Goal: Check status: Check status

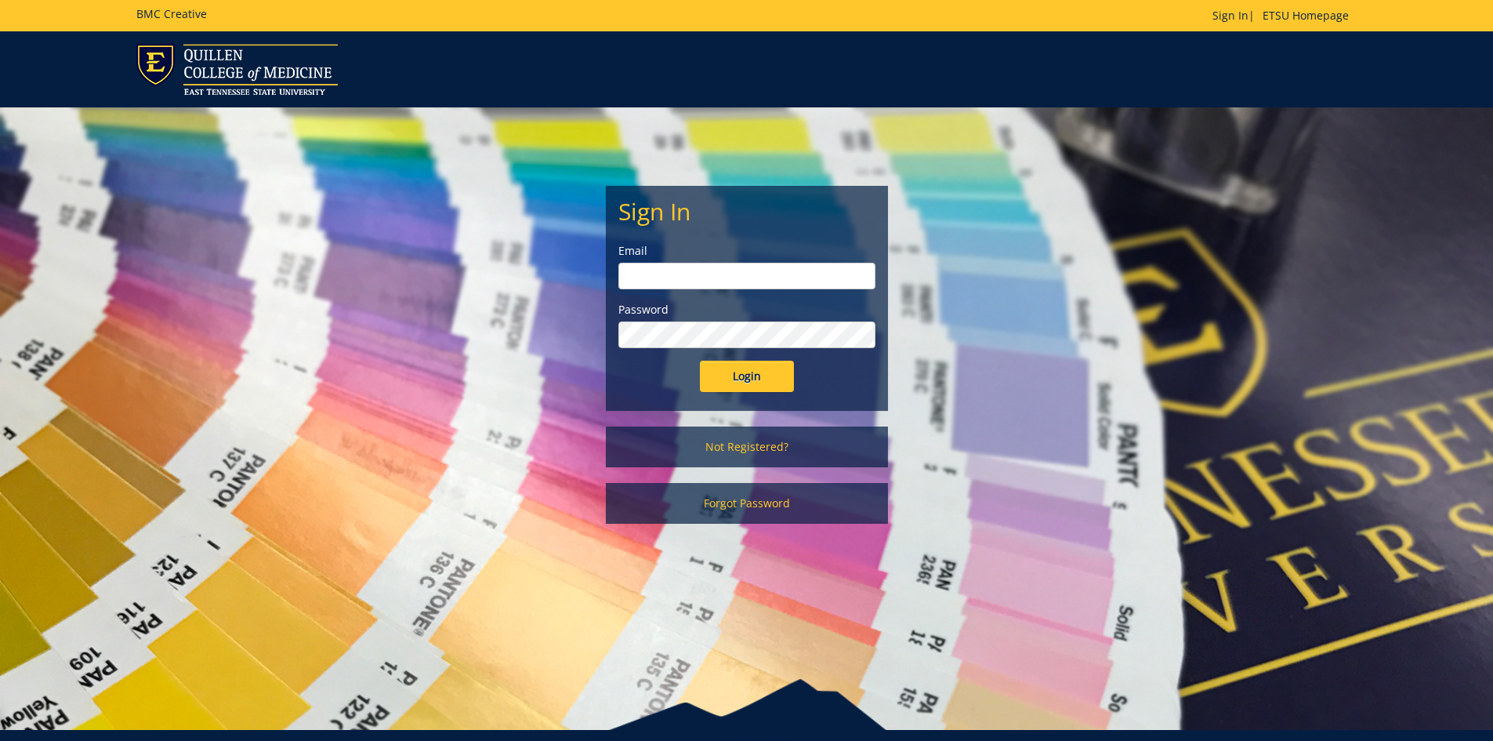
type input "[EMAIL_ADDRESS][DOMAIN_NAME]"
click at [738, 367] on input "Login" at bounding box center [747, 375] width 94 height 31
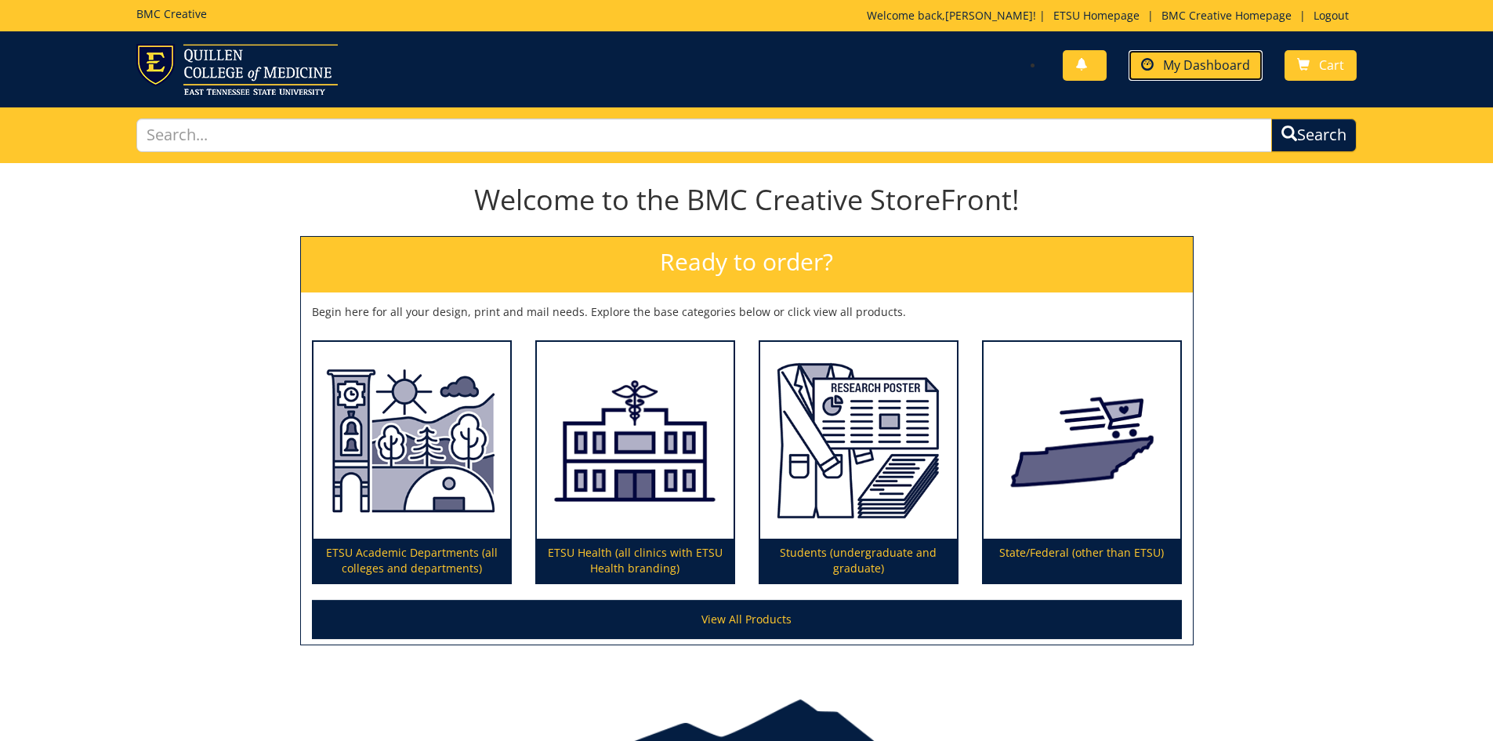
click at [1201, 74] on link "My Dashboard" at bounding box center [1195, 65] width 134 height 31
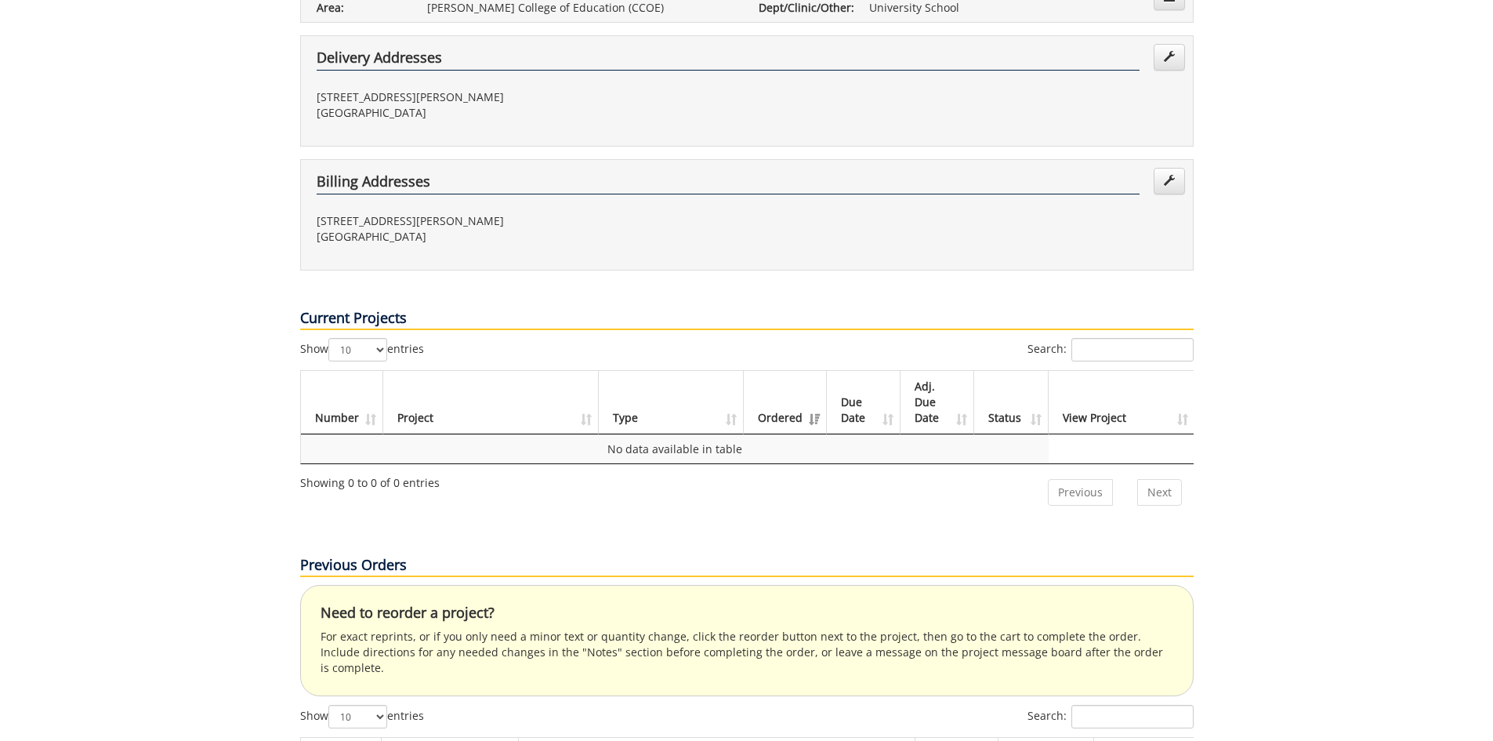
scroll to position [549, 0]
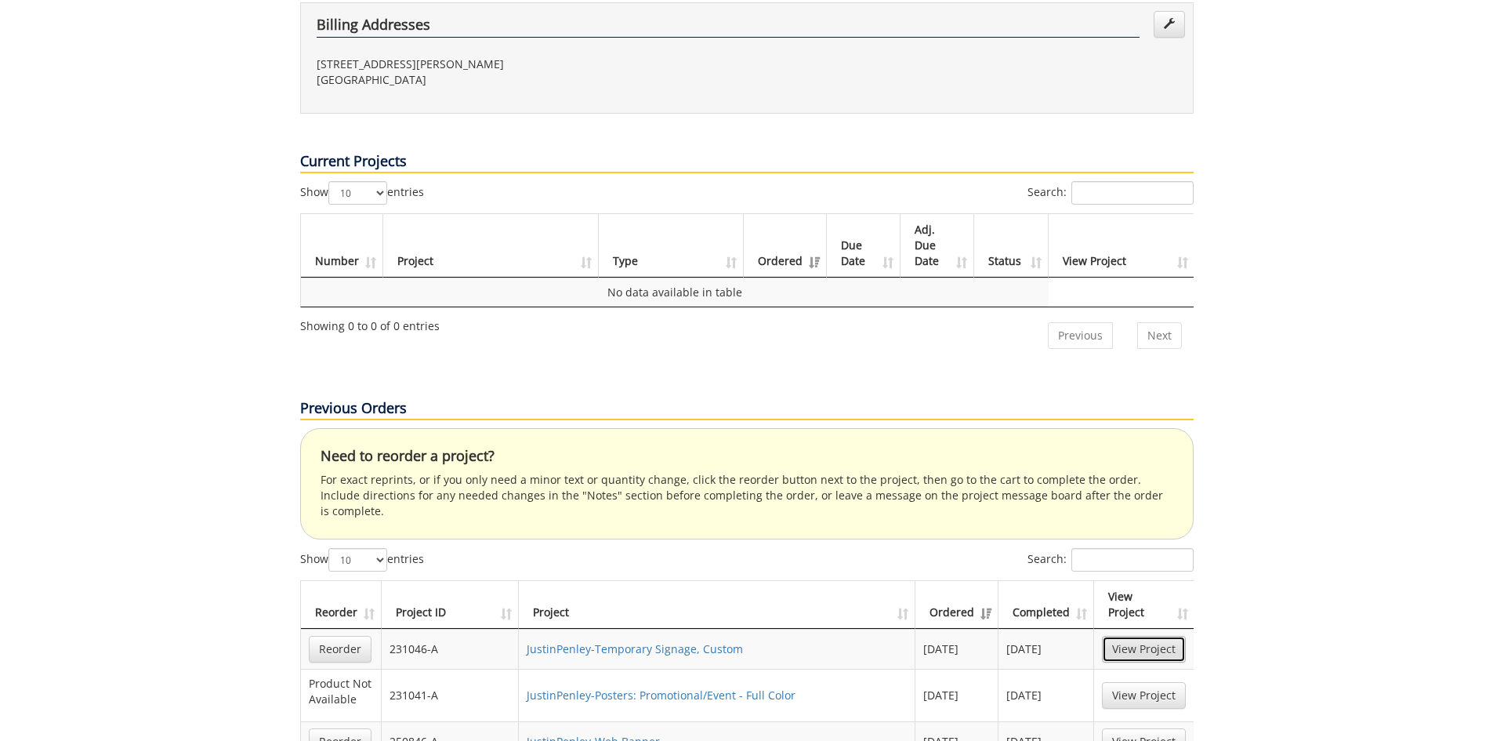
click at [1157, 636] on link "View Project" at bounding box center [1144, 649] width 84 height 27
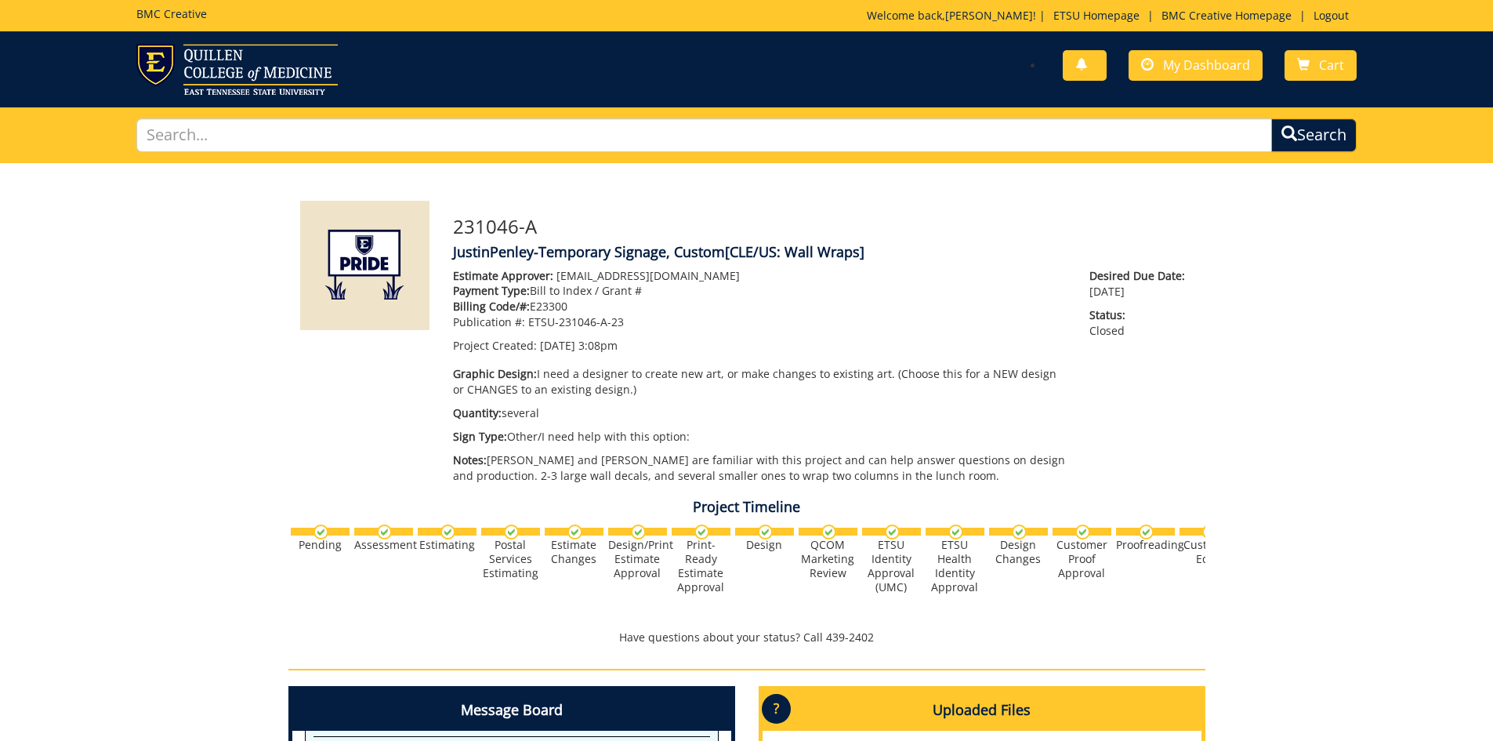
scroll to position [313, 0]
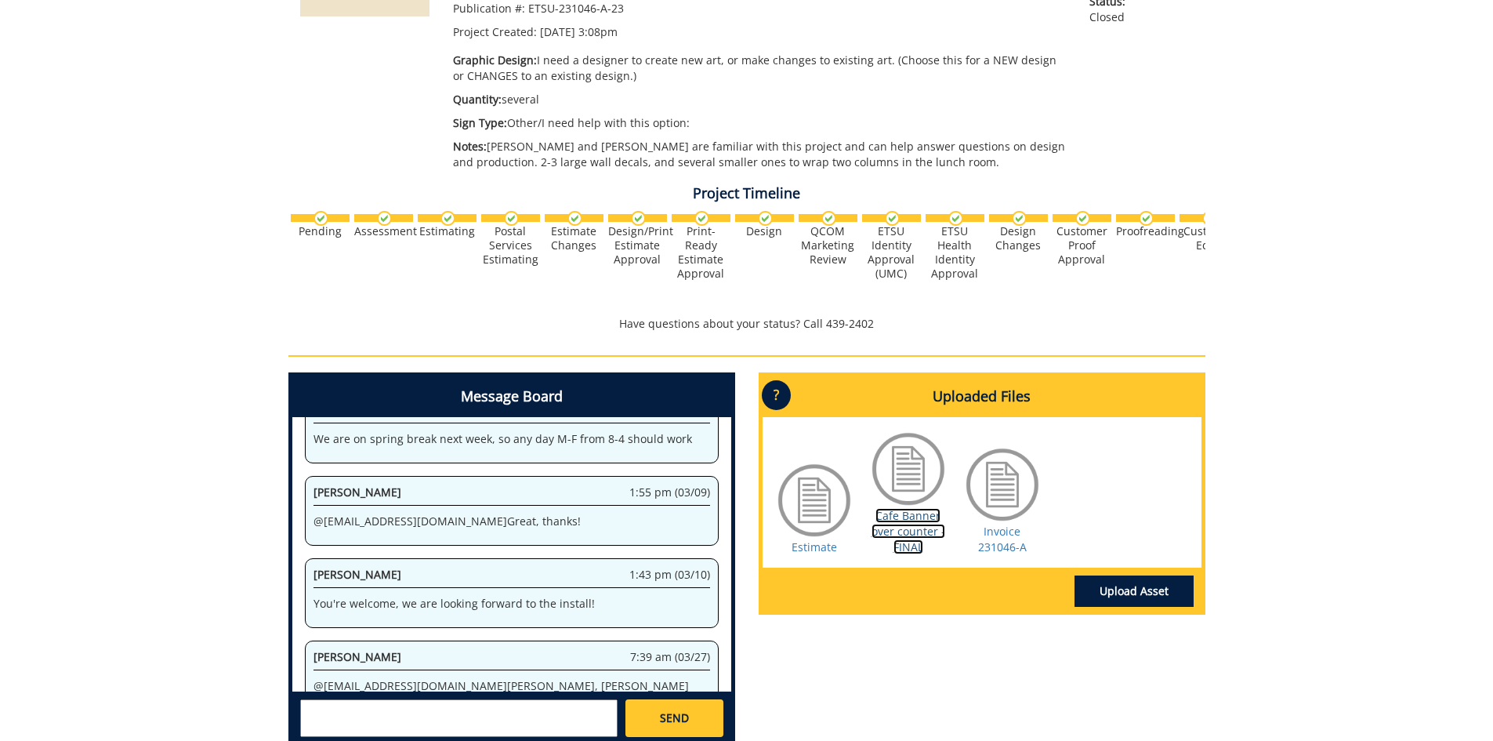
click at [904, 520] on link "Cafe Banner over counter - FINAL" at bounding box center [908, 531] width 74 height 46
click at [820, 546] on link "Estimate" at bounding box center [813, 546] width 45 height 15
click at [986, 546] on link "Invoice 231046-A" at bounding box center [1002, 538] width 49 height 31
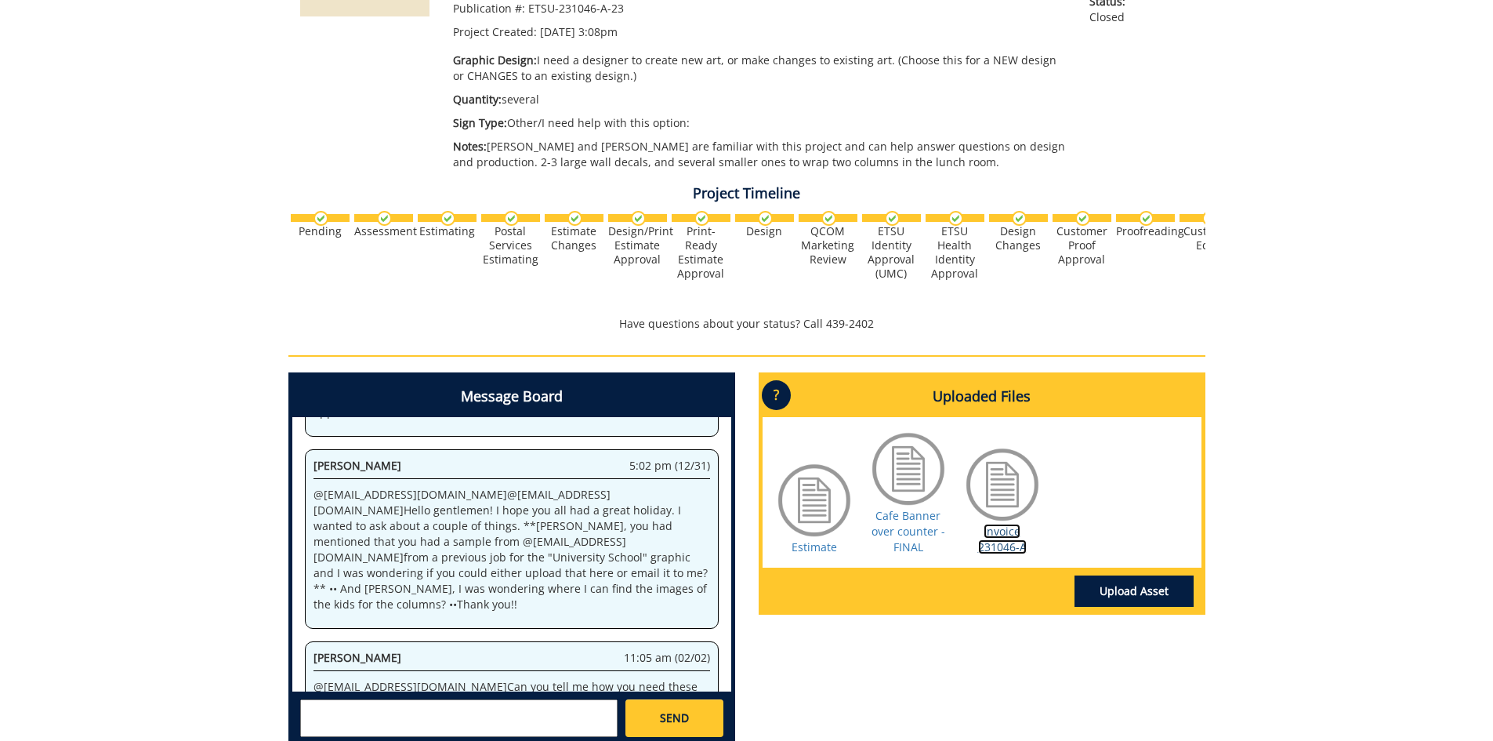
scroll to position [507, 0]
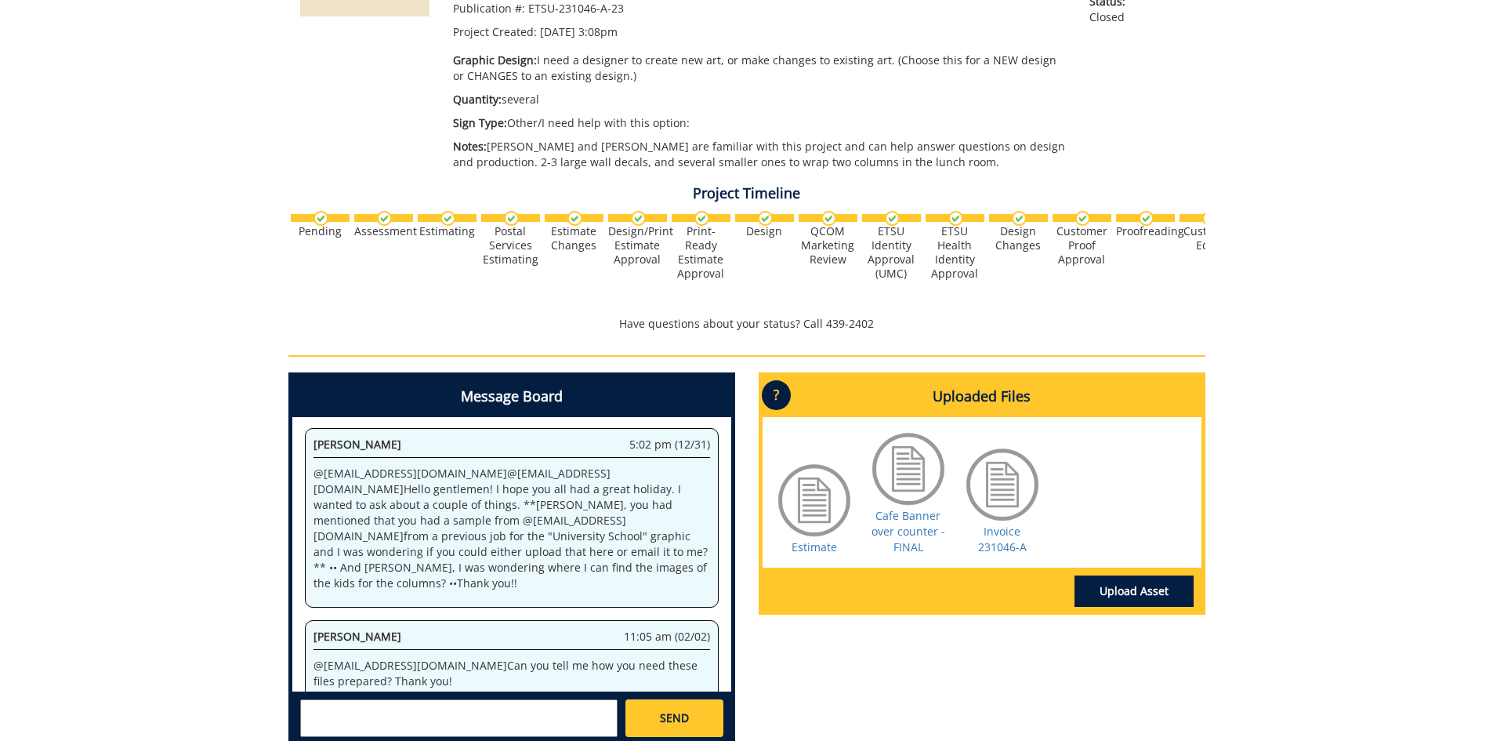
click at [1320, 498] on div "231046-A JustinPenley-Temporary Signage, Custom [CLE/[GEOGRAPHIC_DATA]: Wall Wr…" at bounding box center [746, 305] width 1493 height 911
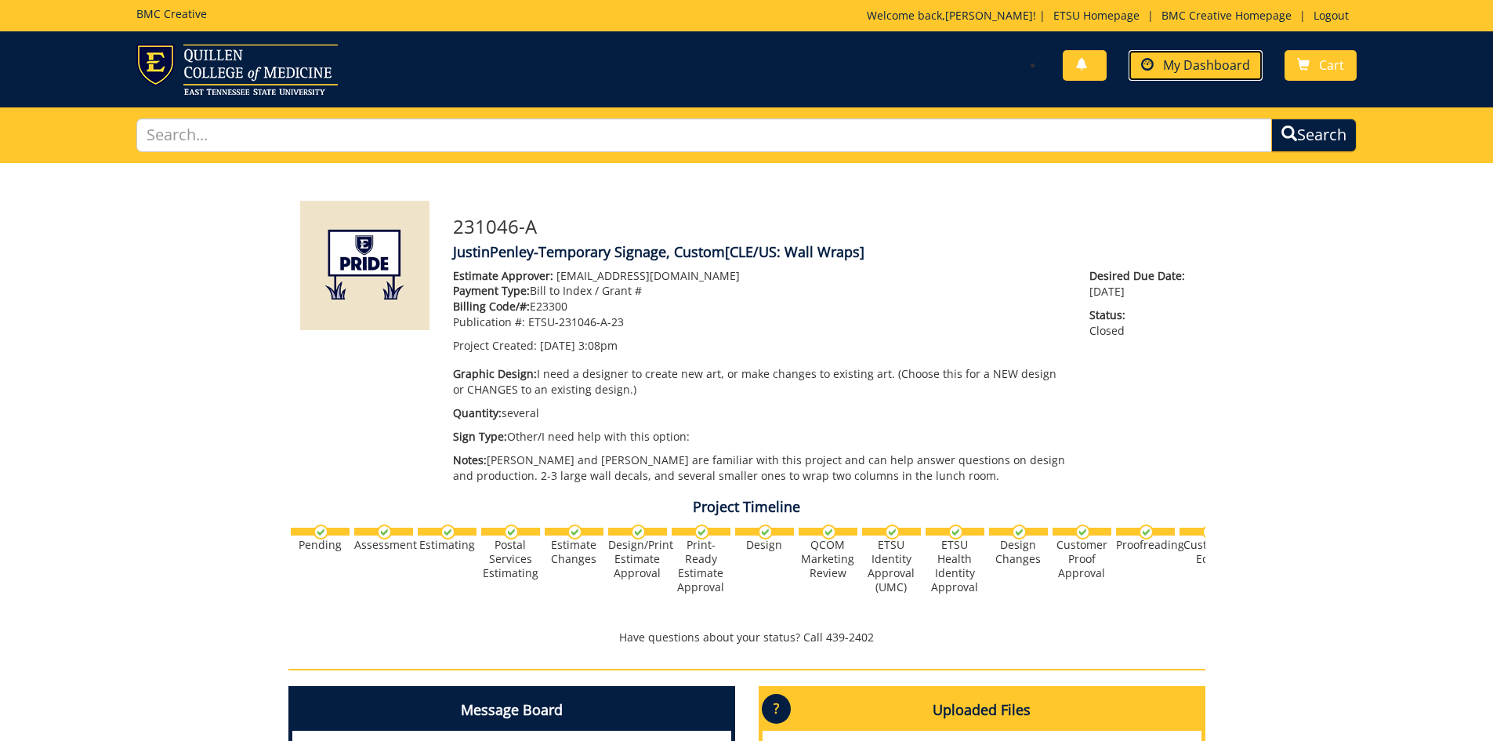
click at [1183, 74] on link "My Dashboard" at bounding box center [1195, 65] width 134 height 31
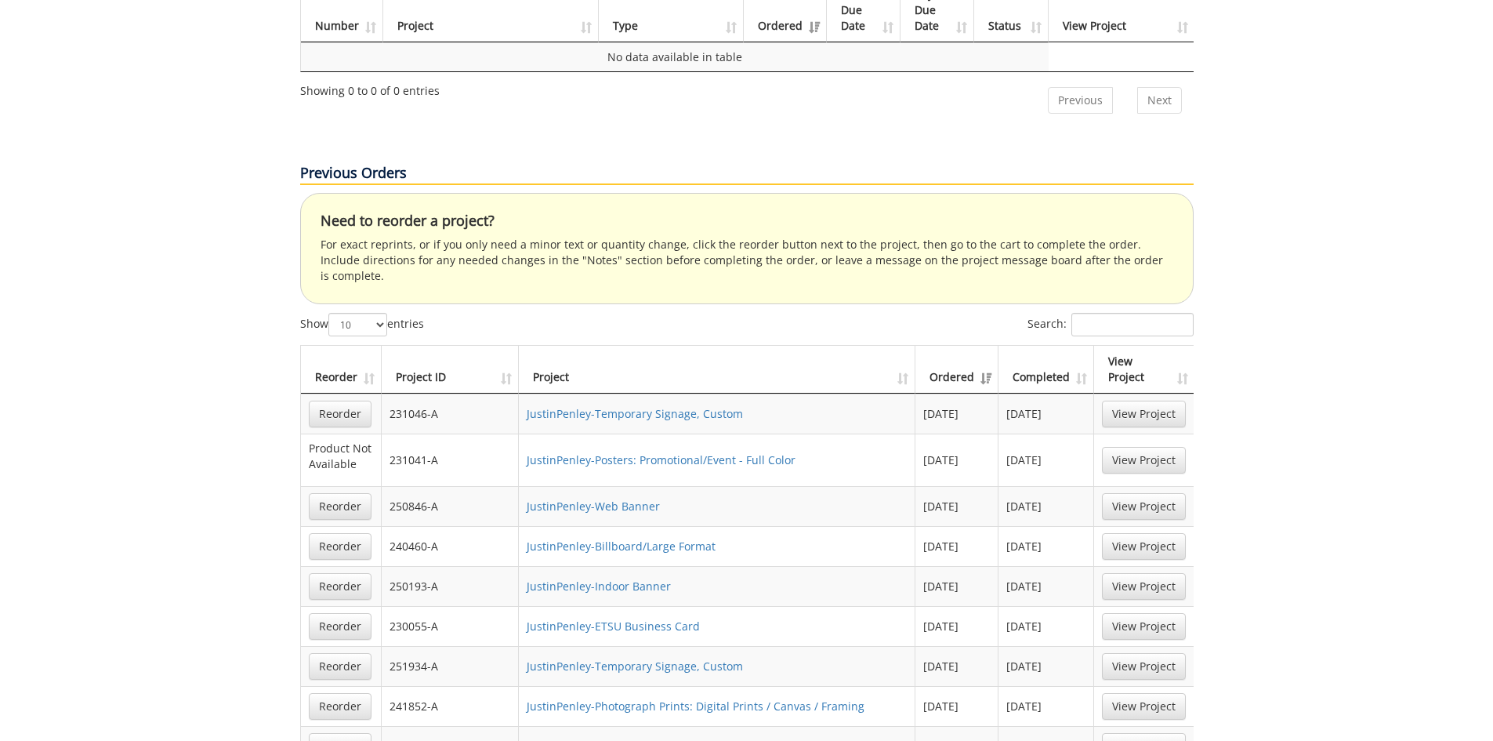
scroll to position [862, 0]
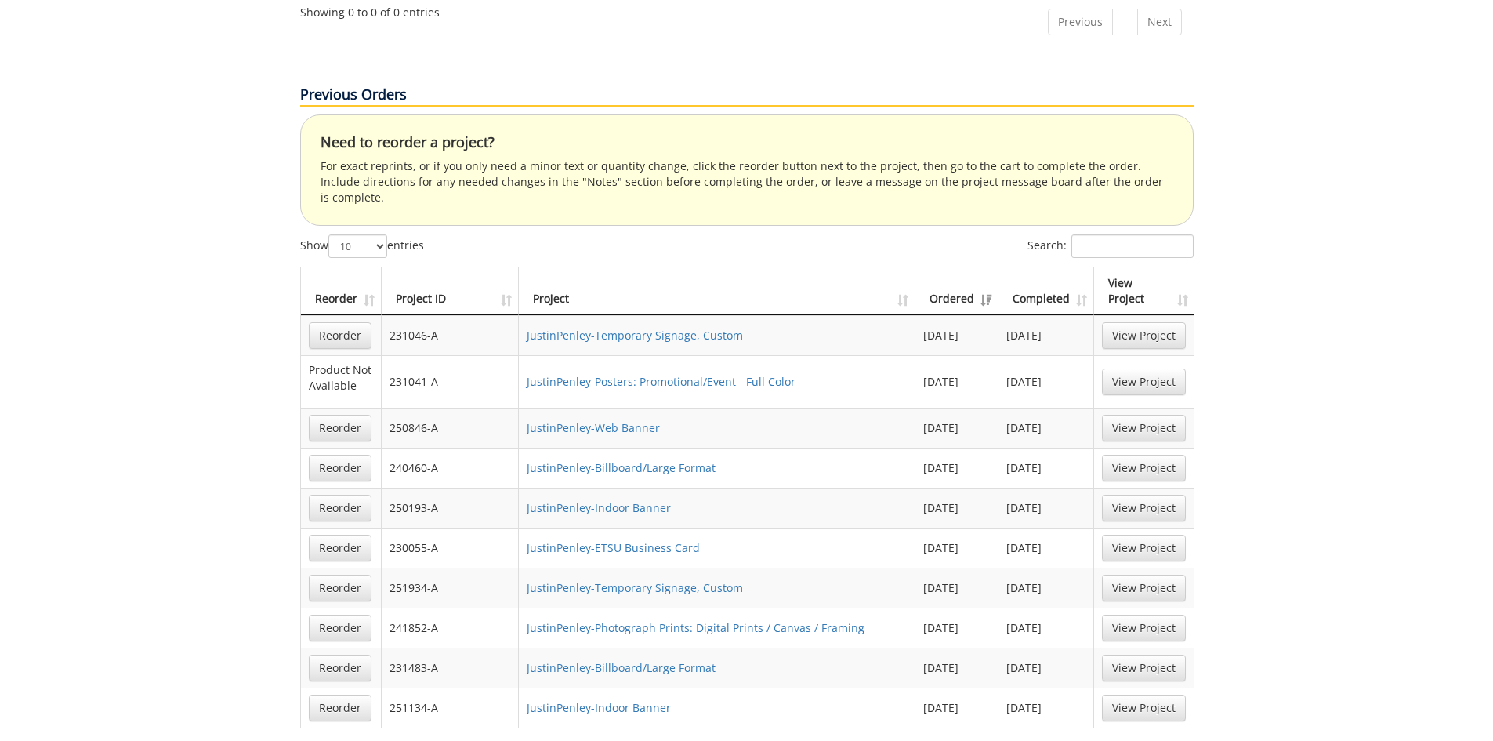
click at [1062, 267] on th "Completed" at bounding box center [1046, 291] width 96 height 48
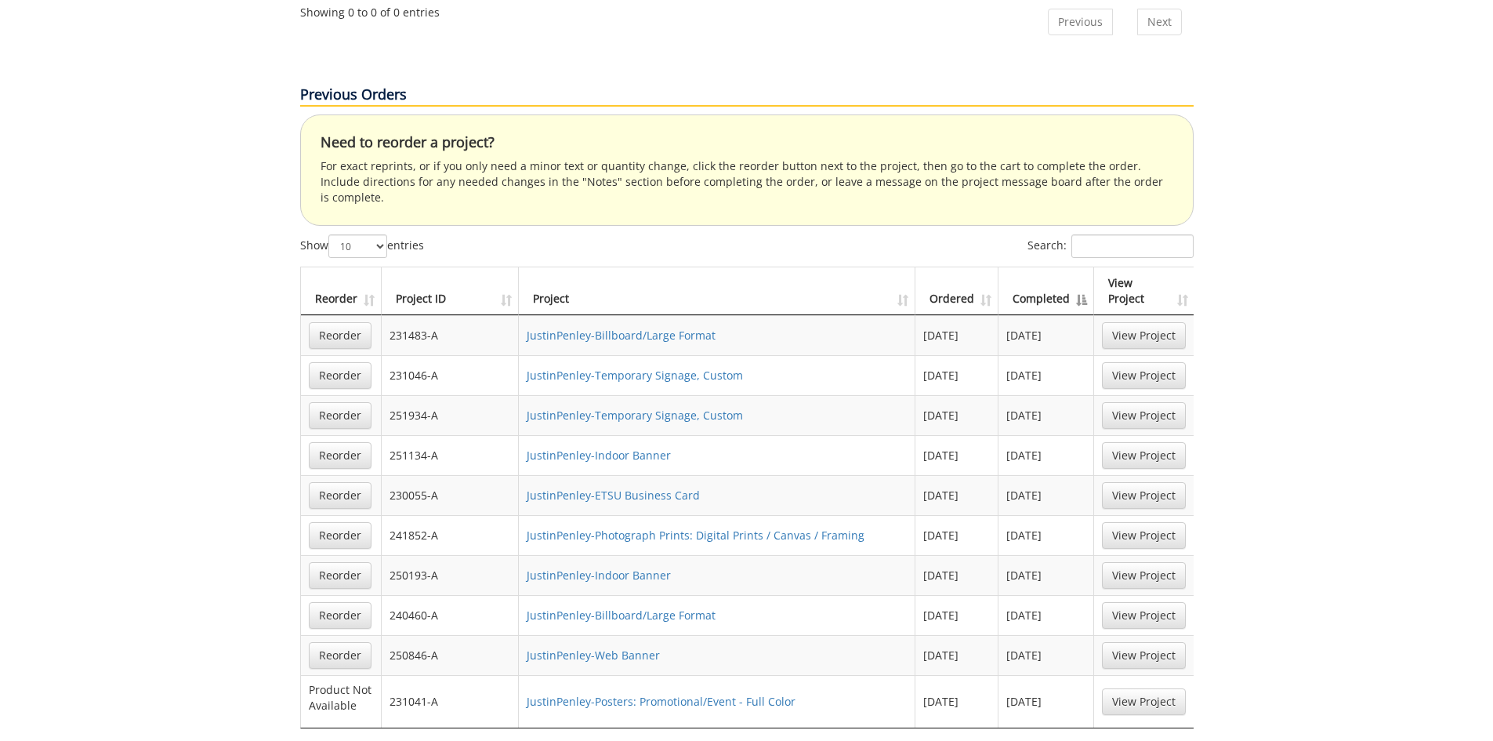
click at [973, 267] on th "Ordered" at bounding box center [956, 291] width 83 height 48
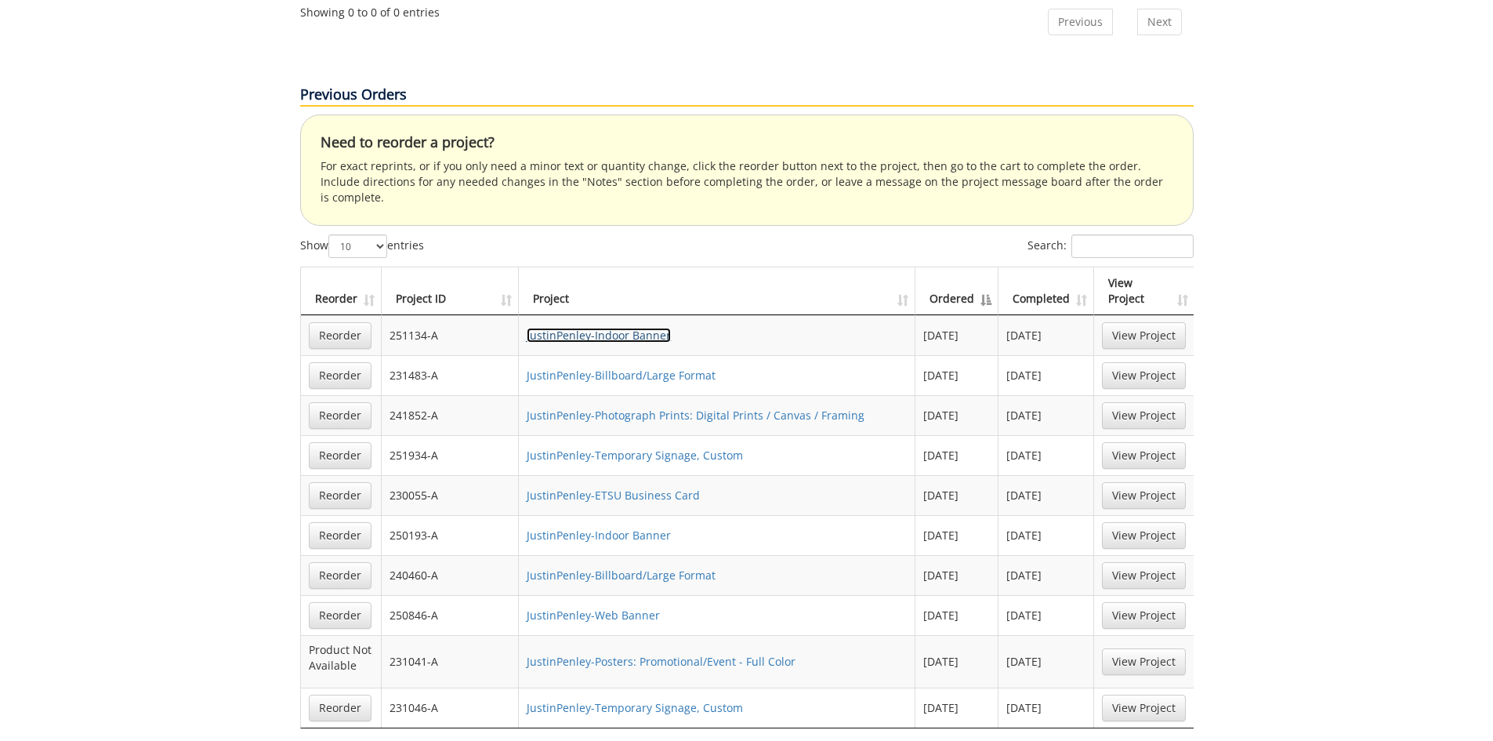
click at [661, 328] on link "JustinPenley-Indoor Banner" at bounding box center [599, 335] width 144 height 15
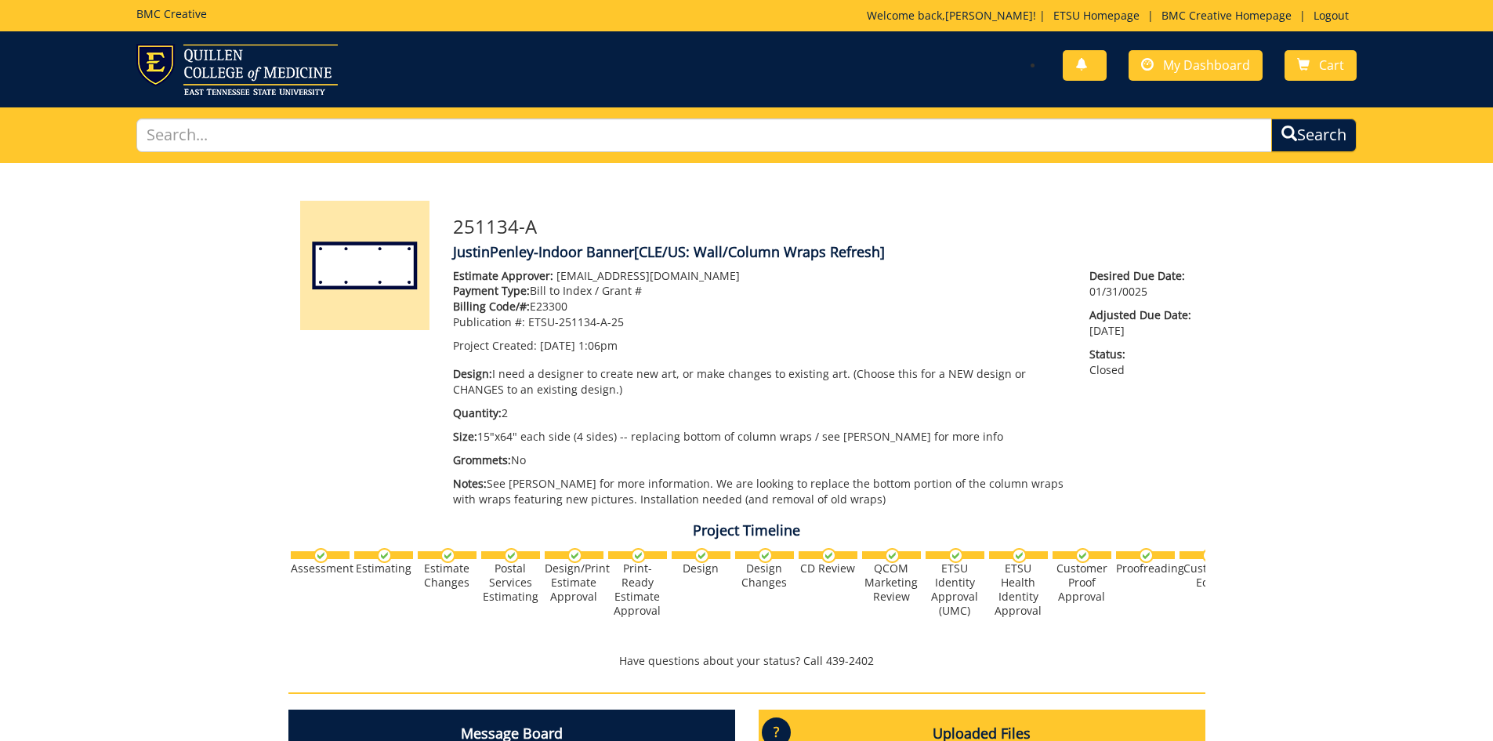
scroll to position [78, 0]
